Goal: Register for event/course

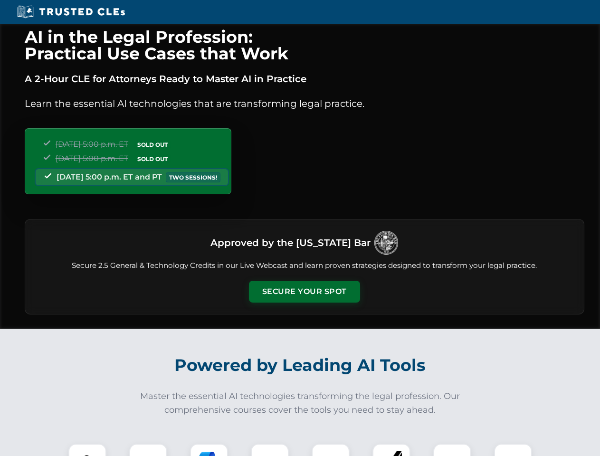
click at [304, 291] on button "Secure Your Spot" at bounding box center [304, 292] width 111 height 22
click at [87, 450] on img at bounding box center [88, 463] width 28 height 28
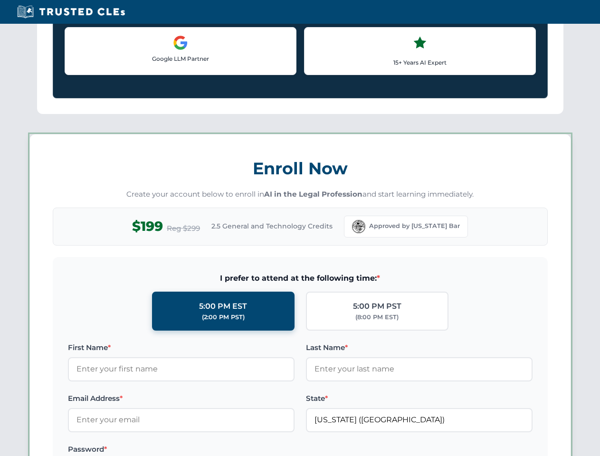
click at [209, 450] on label "Password *" at bounding box center [181, 448] width 226 height 11
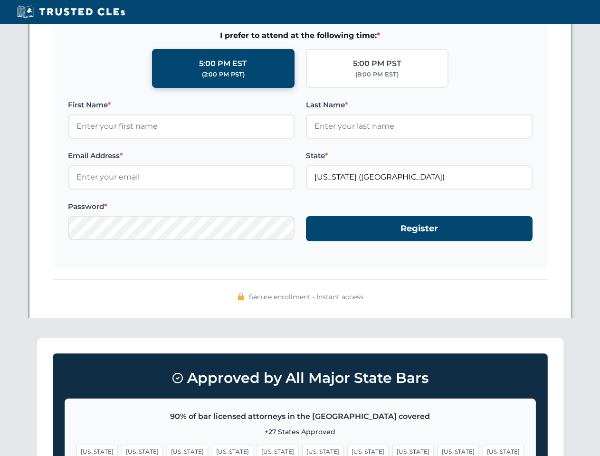
click at [437, 450] on span "[US_STATE]" at bounding box center [457, 451] width 41 height 14
